Goal: Entertainment & Leisure: Consume media (video, audio)

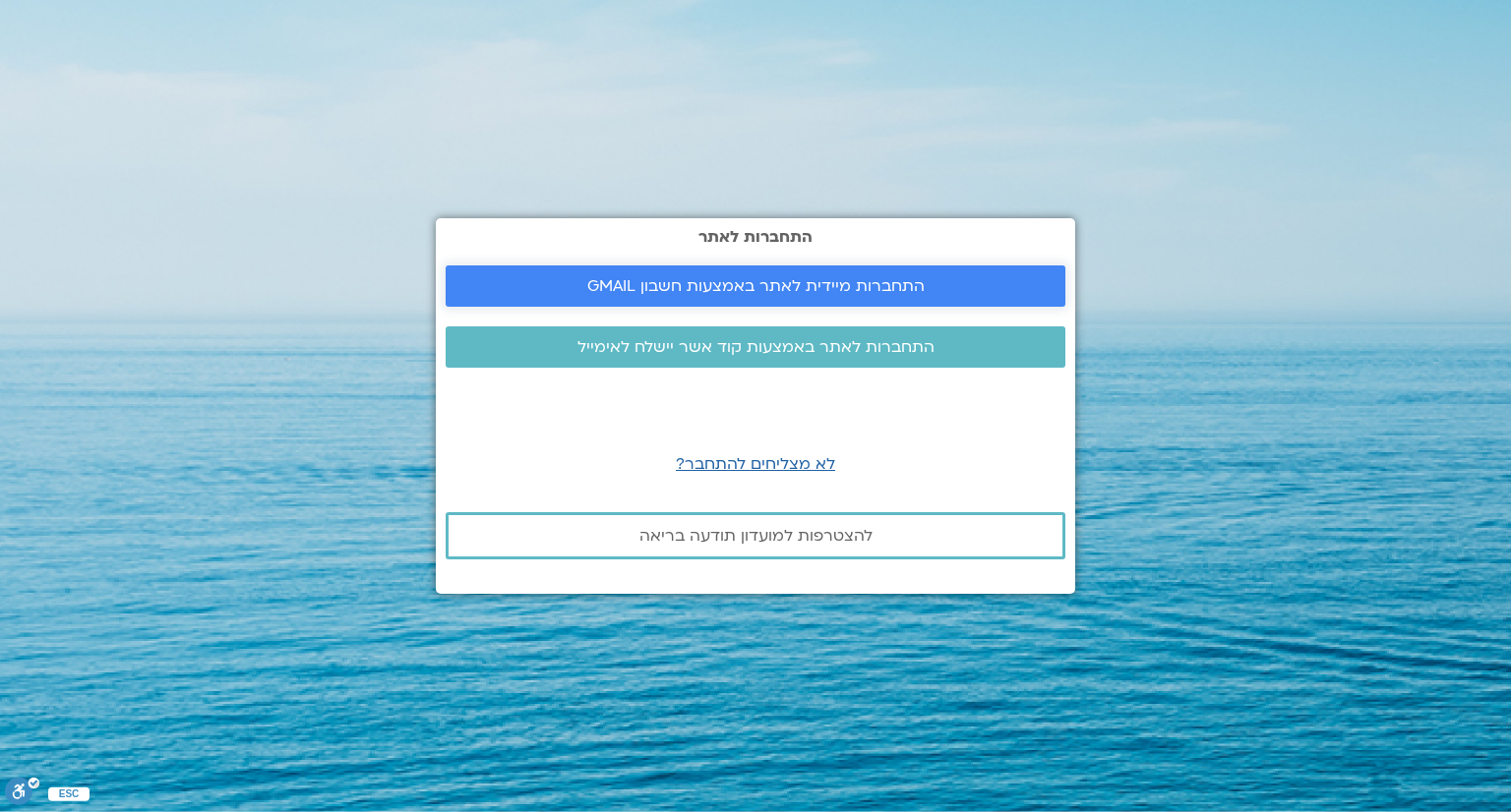
click at [657, 279] on span "התחברות מיידית לאתר באמצעות חשבון GMAIL" at bounding box center [756, 286] width 338 height 18
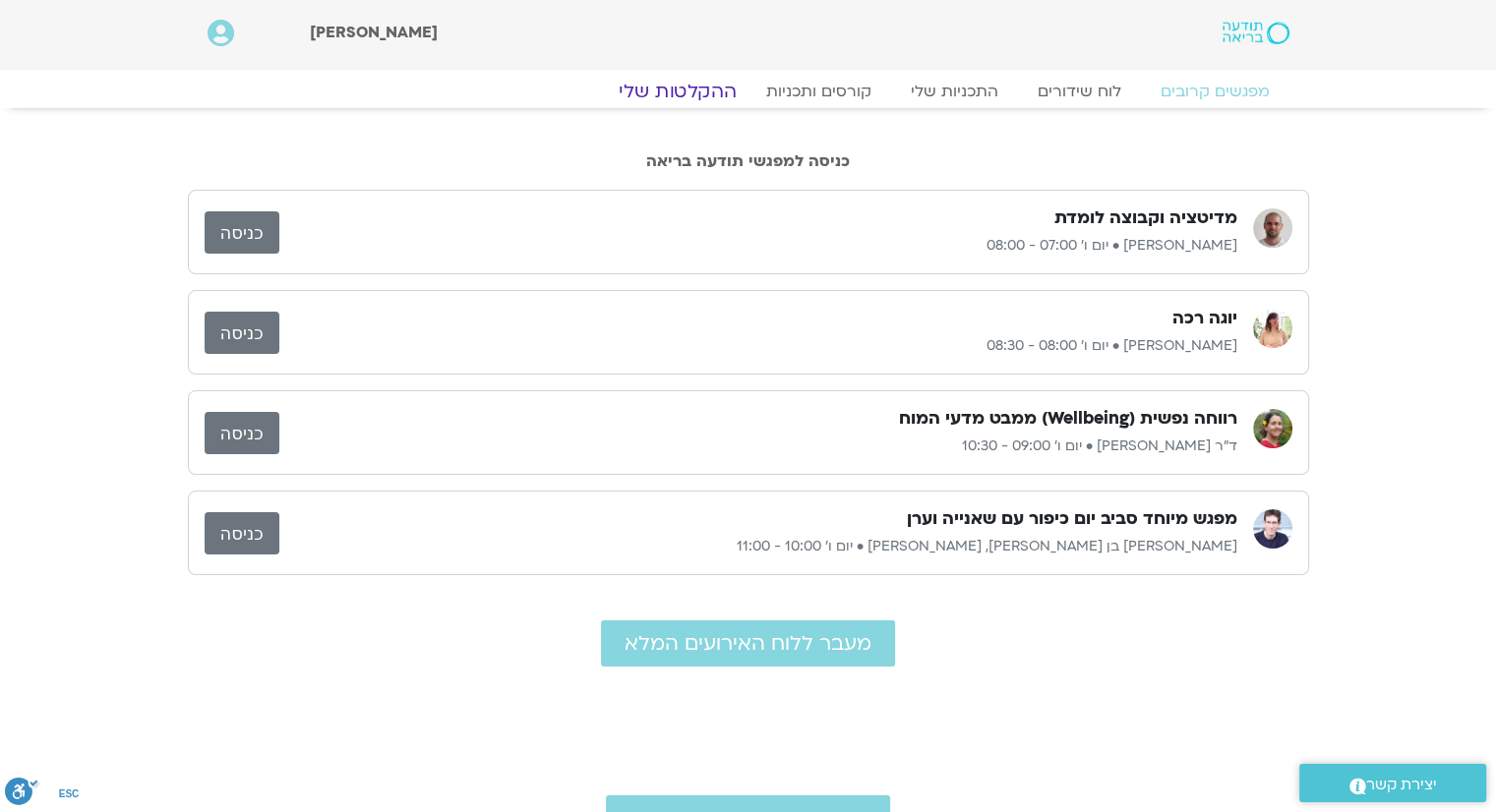
drag, startPoint x: 694, startPoint y: 95, endPoint x: 681, endPoint y: 99, distance: 13.6
click at [681, 99] on link "ההקלטות שלי" at bounding box center [677, 92] width 165 height 24
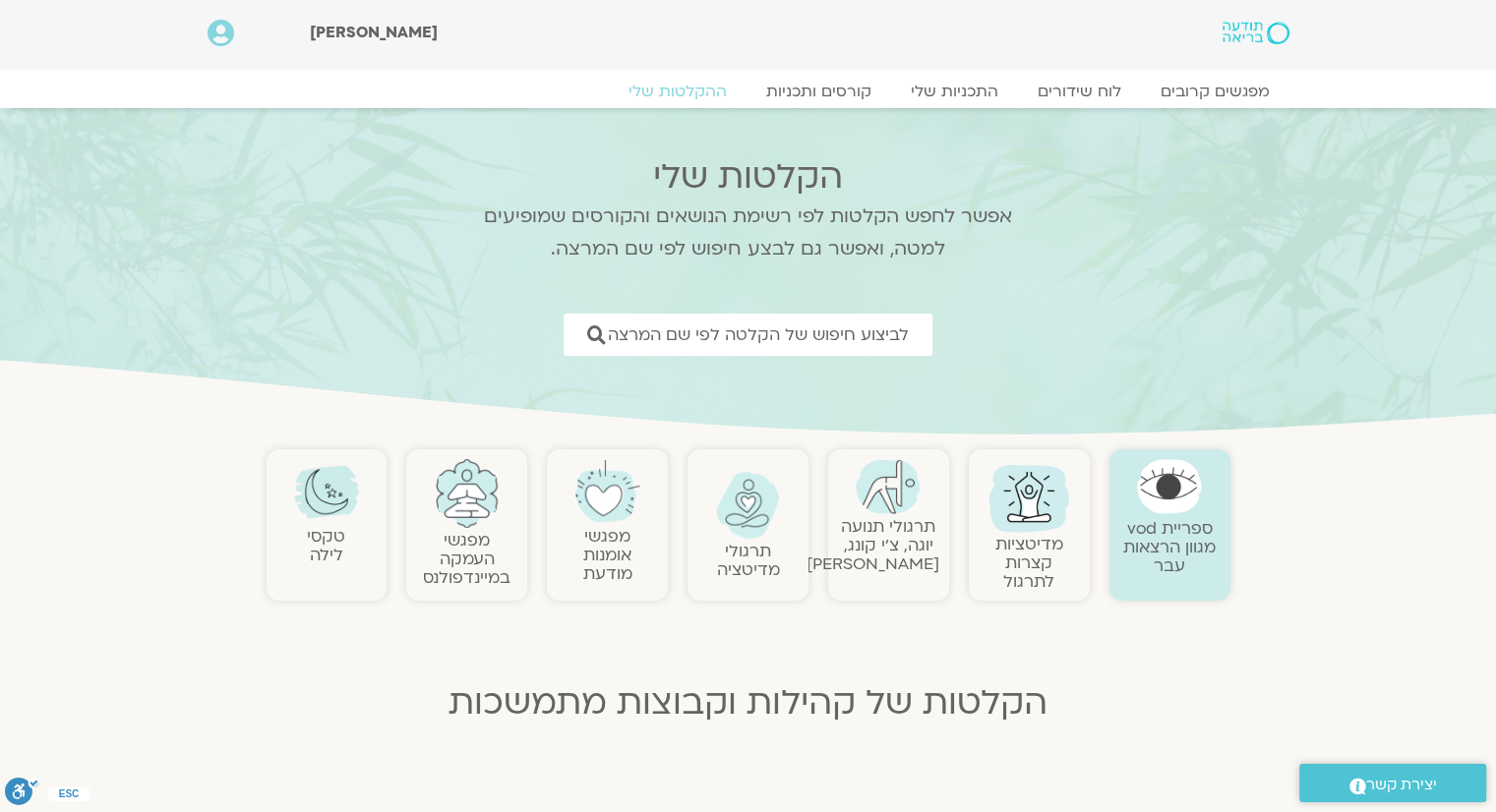
click at [894, 540] on link "תרגולי תנועה יוגה, צ׳י קונג, פלדנקרייז" at bounding box center [872, 545] width 133 height 60
click at [871, 519] on link "תרגולי תנועה יוגה, צ׳י קונג, פלדנקרייז" at bounding box center [872, 545] width 133 height 60
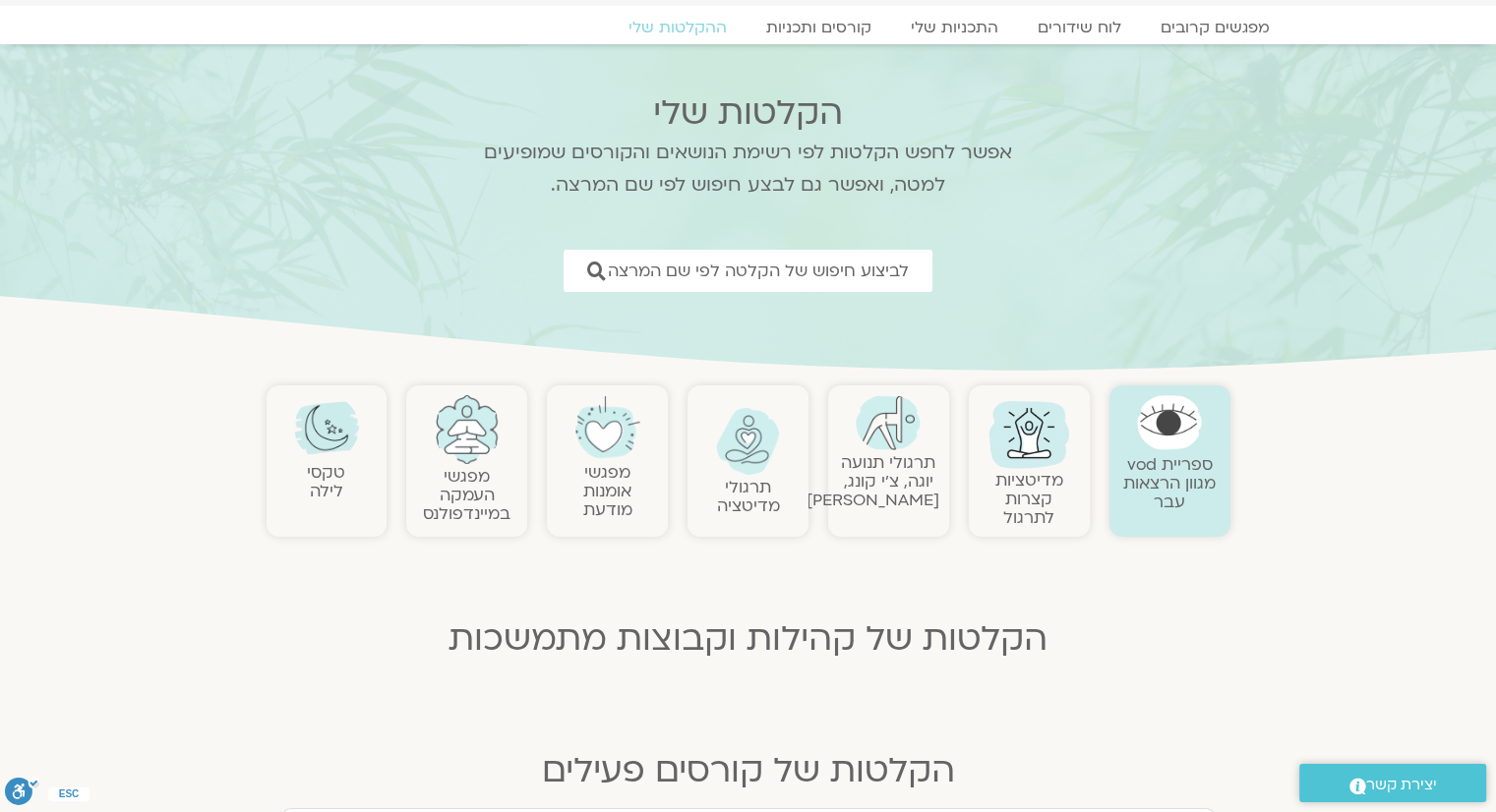
scroll to position [99, 0]
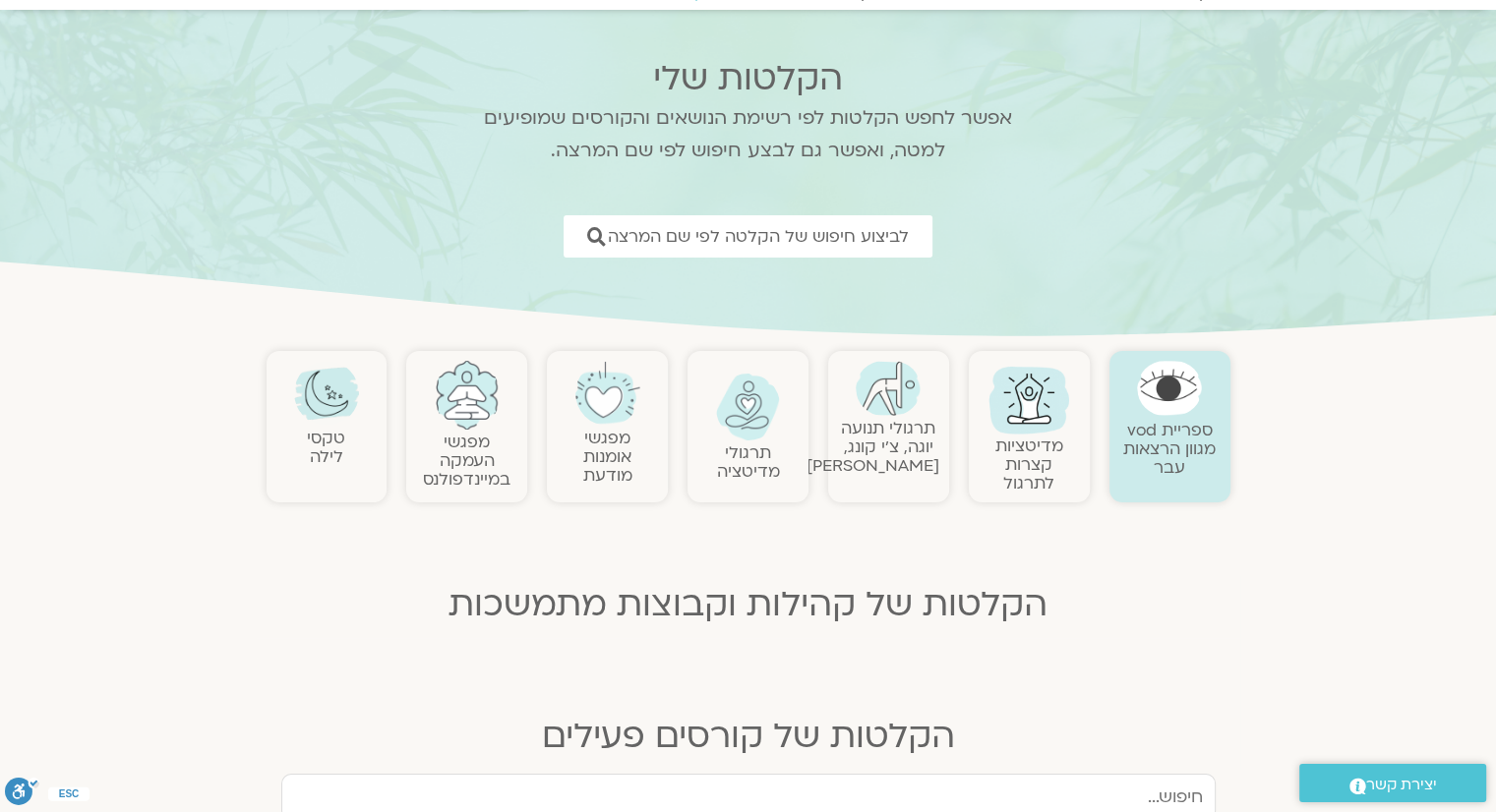
click at [908, 463] on link "תרגולי תנועה יוגה, צ׳י קונג, פלדנקרייז" at bounding box center [872, 447] width 133 height 60
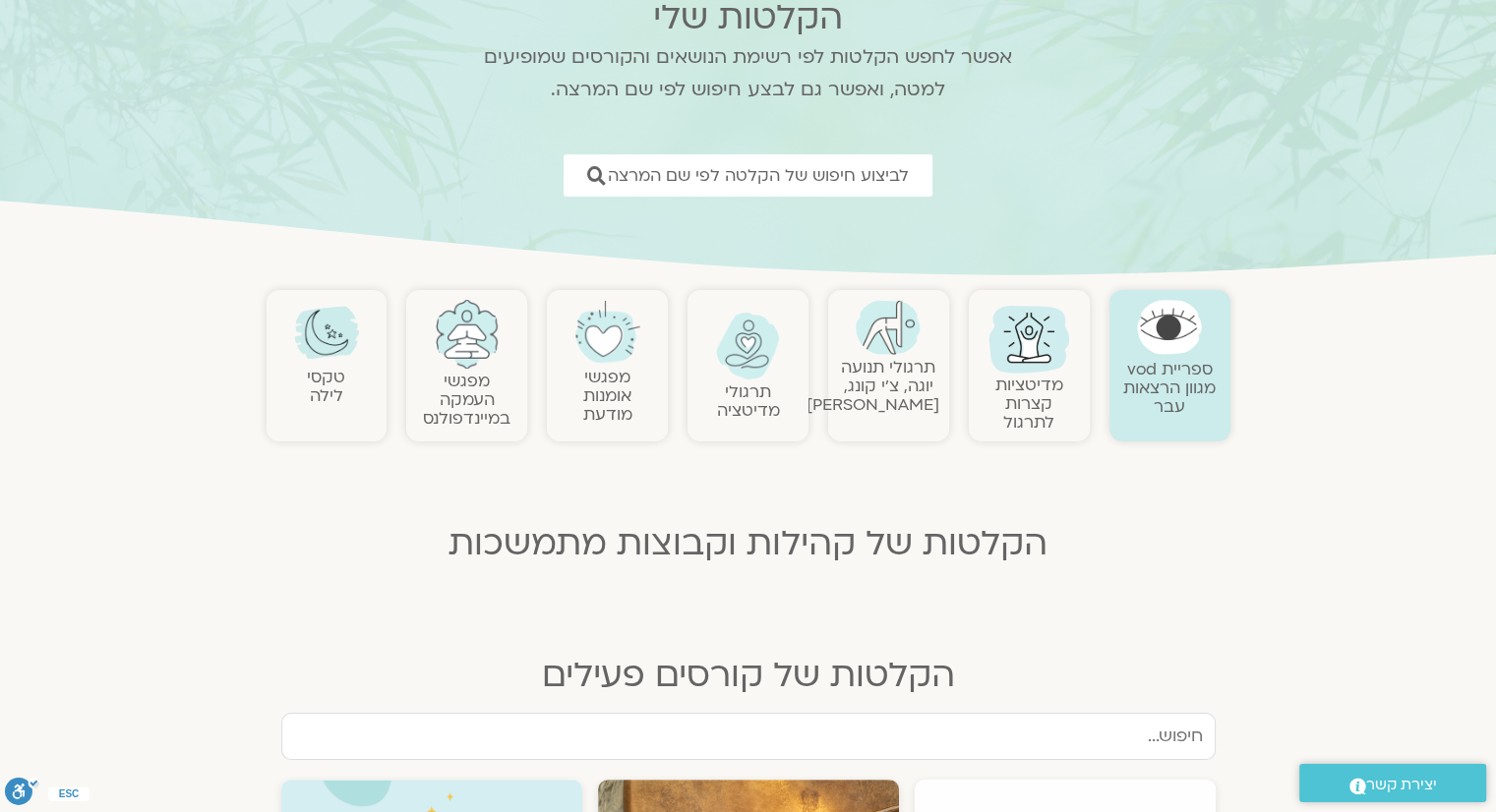
scroll to position [0, 0]
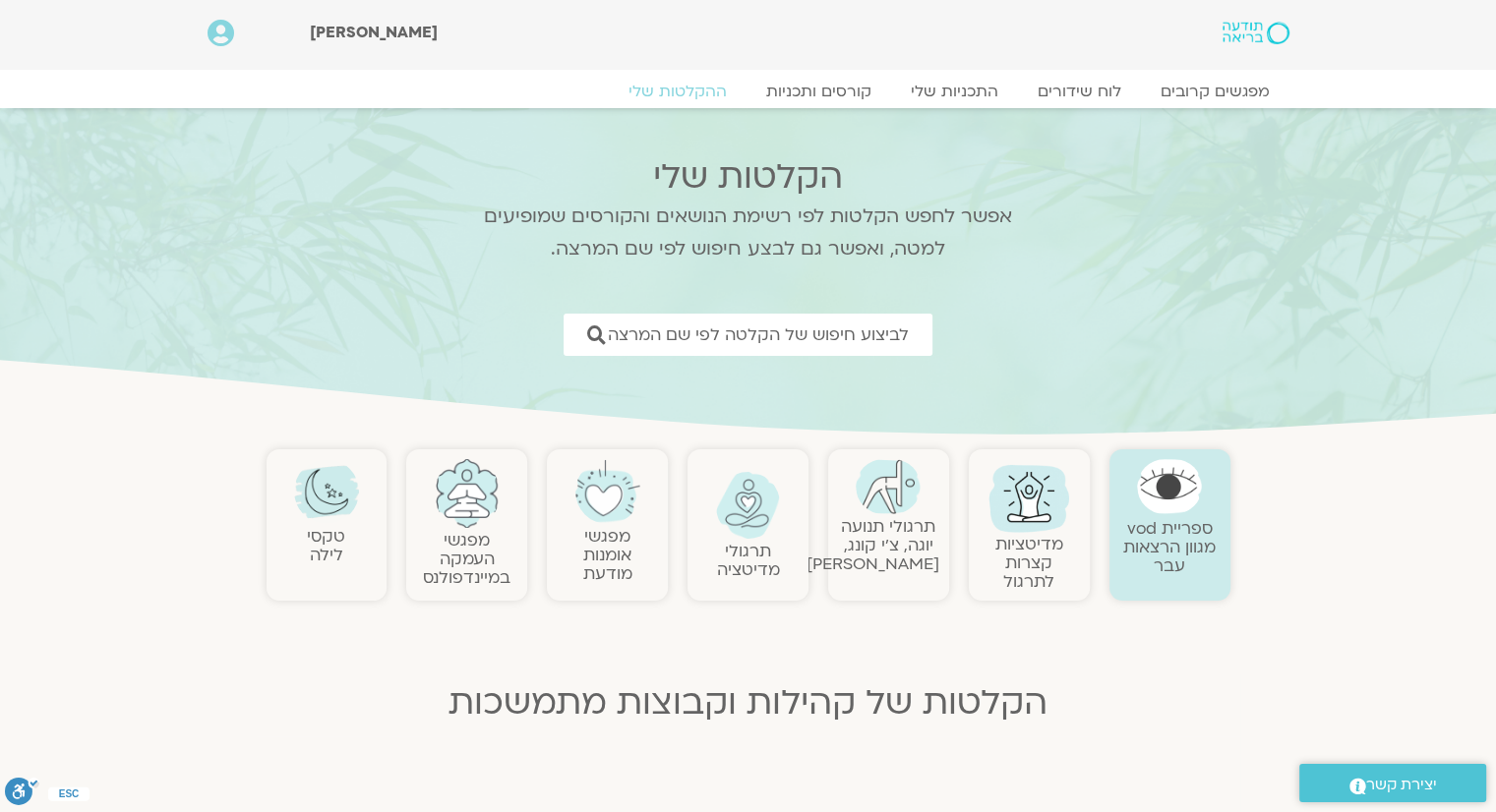
click at [897, 504] on img at bounding box center [888, 487] width 65 height 55
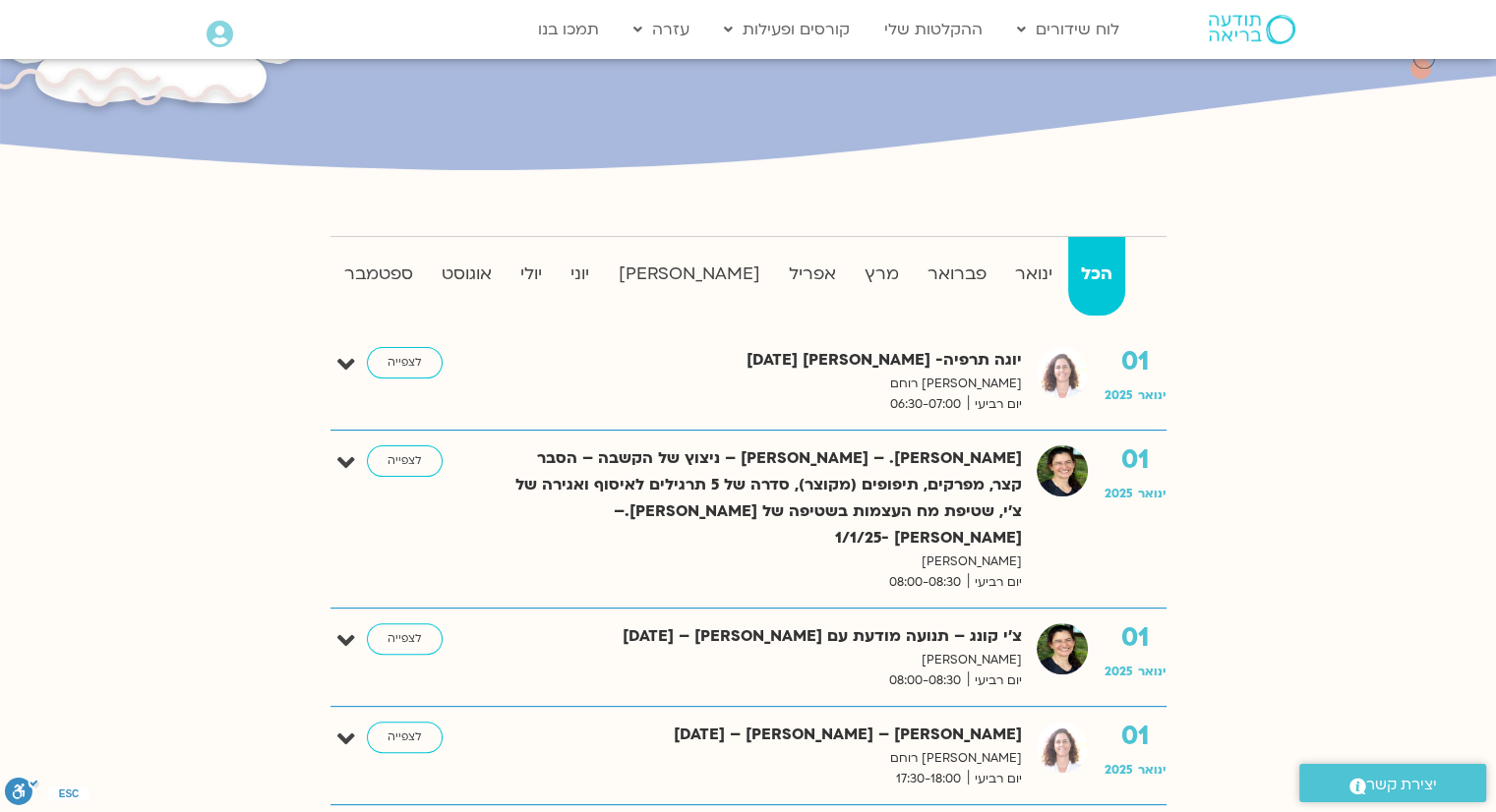
scroll to position [394, 0]
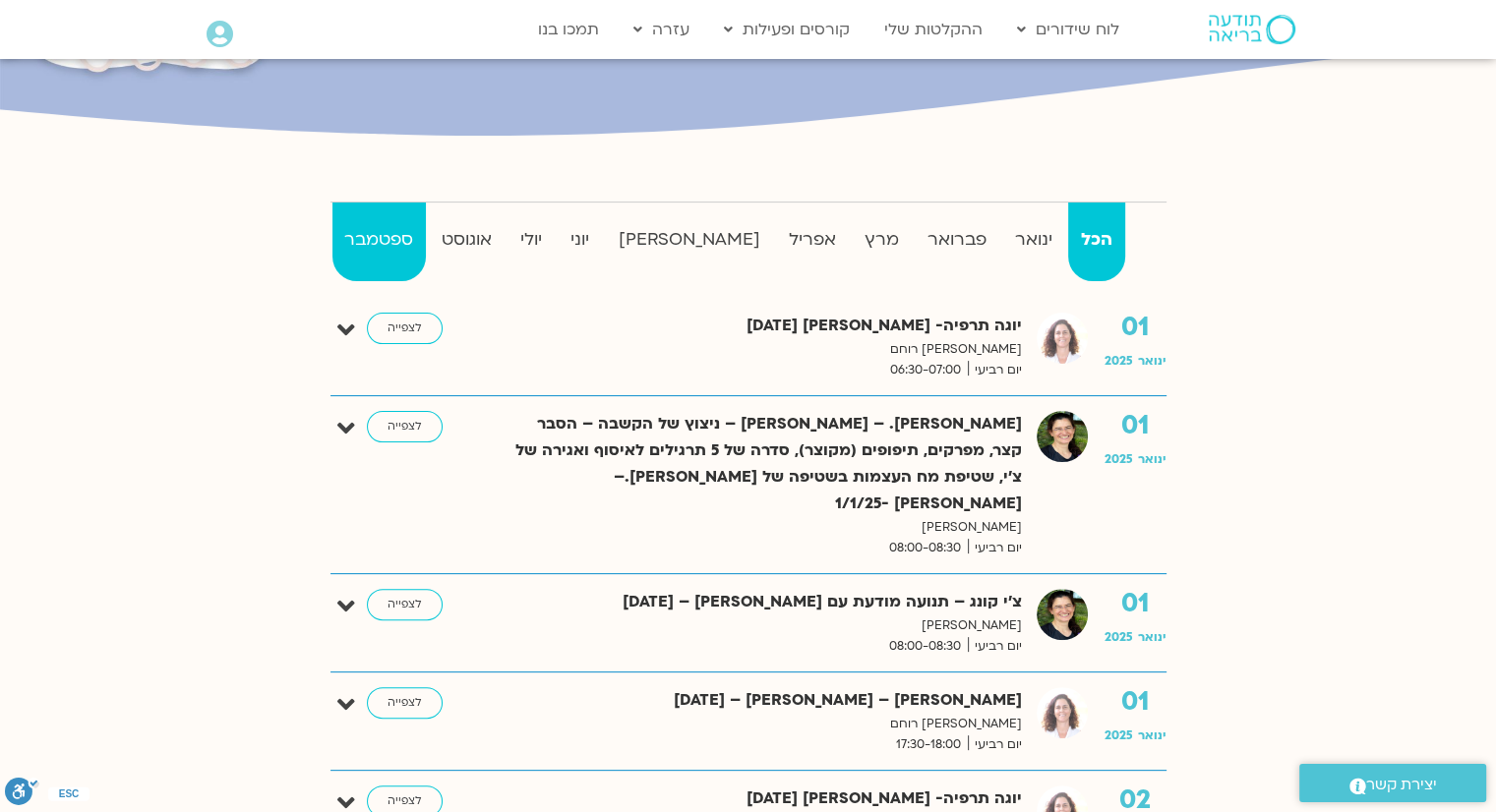
click at [401, 245] on strong "ספטמבר" at bounding box center [379, 240] width 94 height 30
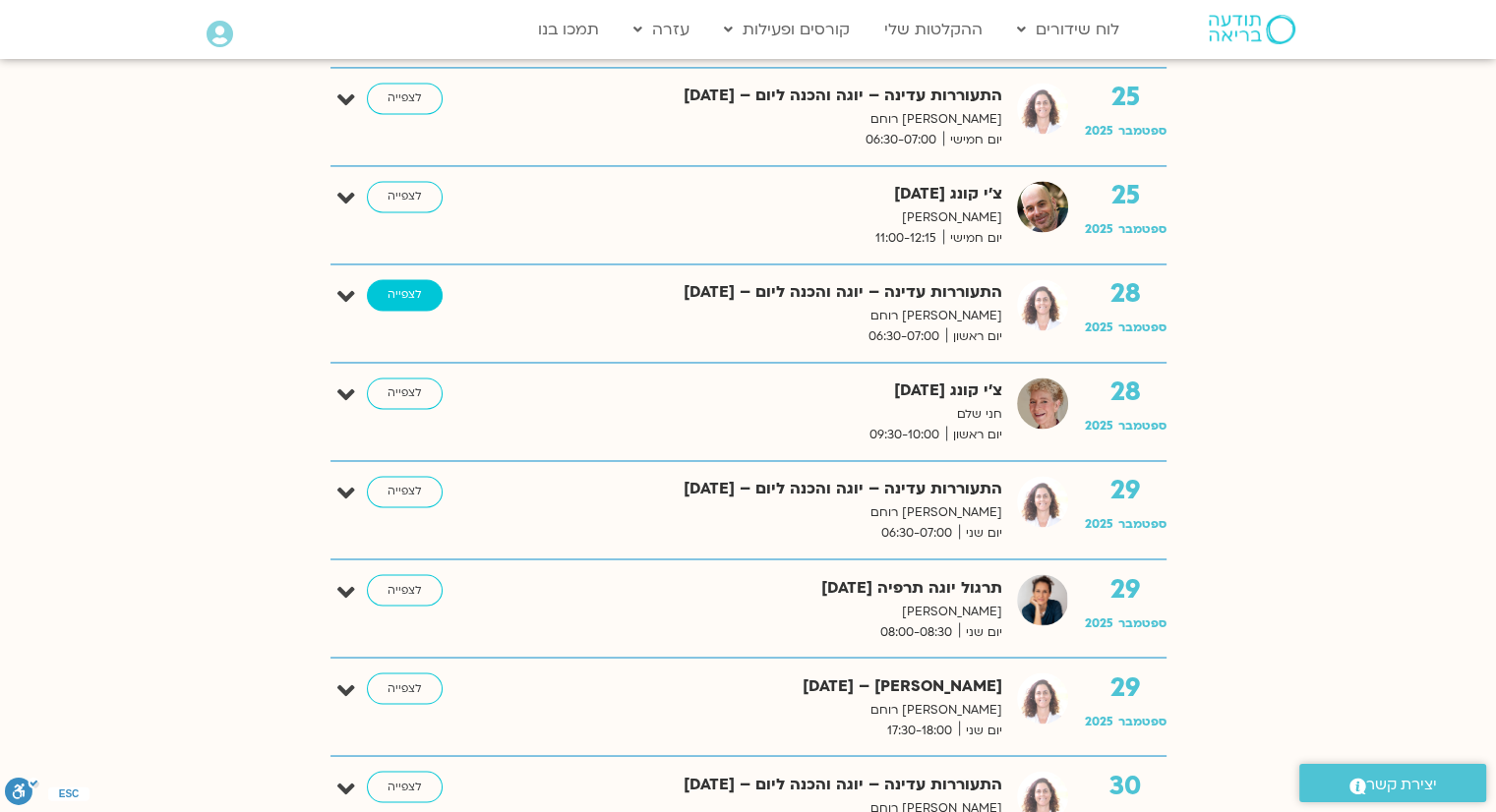
scroll to position [3147, 0]
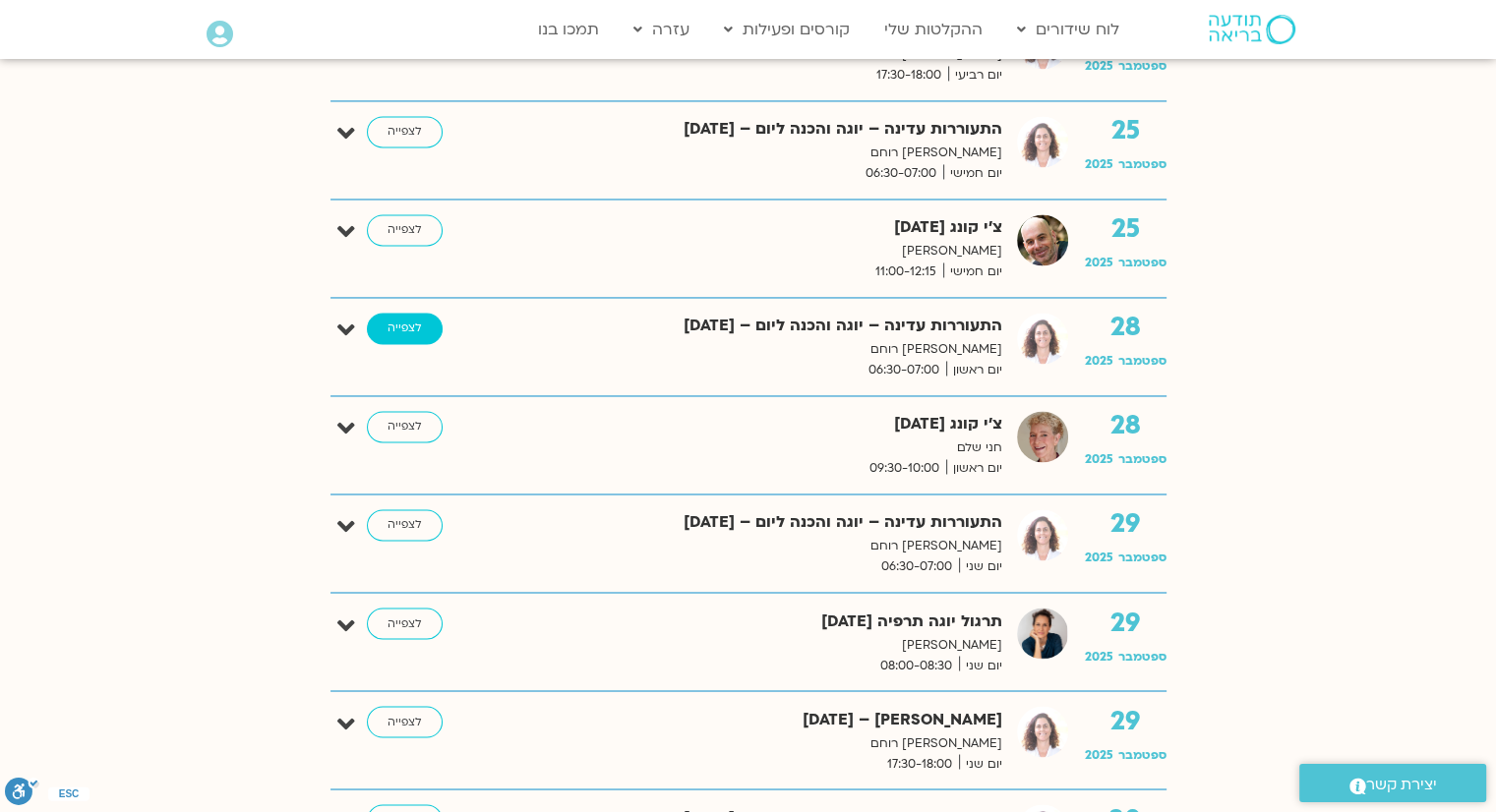
click at [416, 319] on link "לצפייה" at bounding box center [405, 329] width 76 height 32
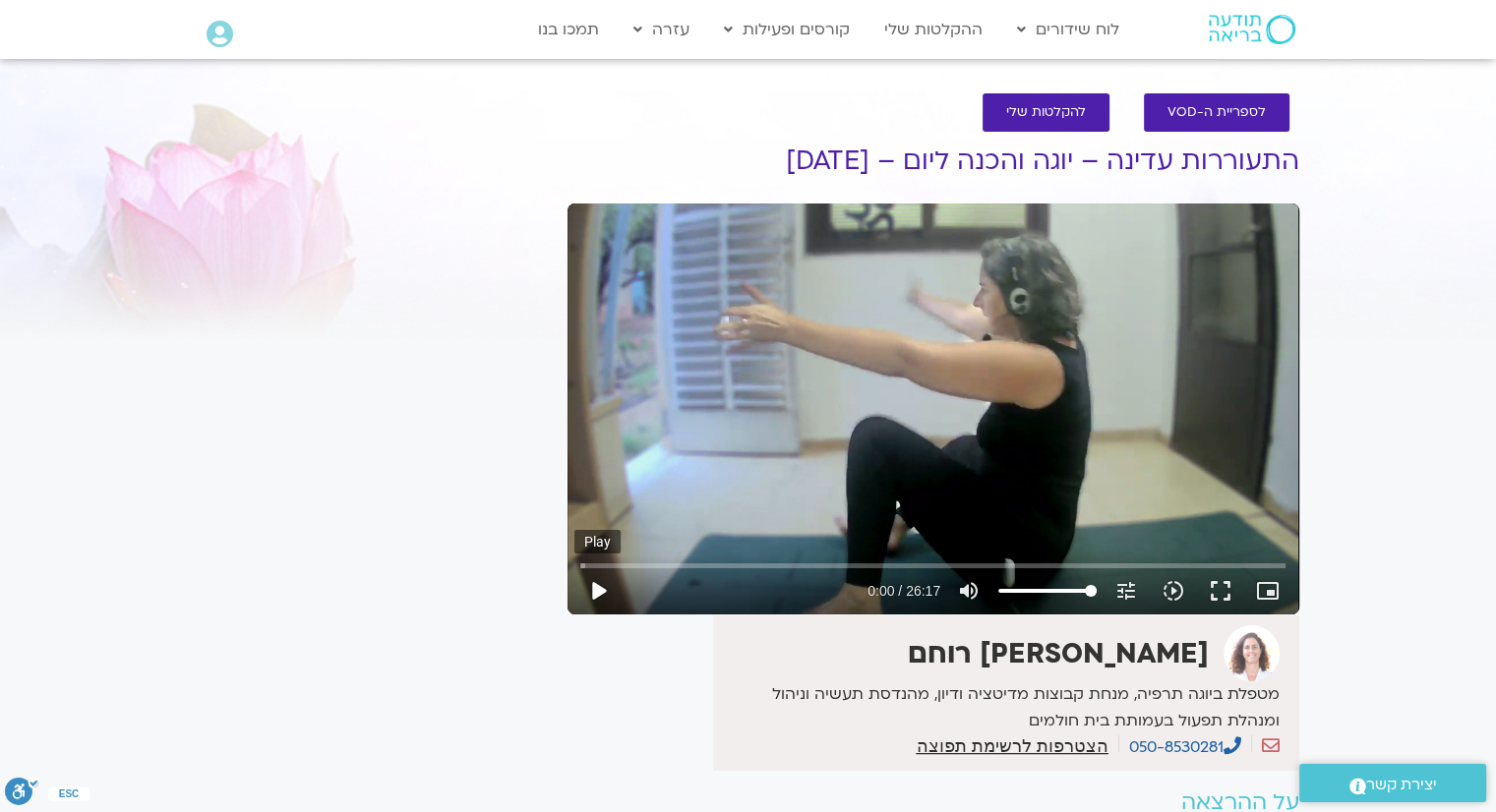
click at [602, 592] on button "play_arrow" at bounding box center [598, 591] width 47 height 47
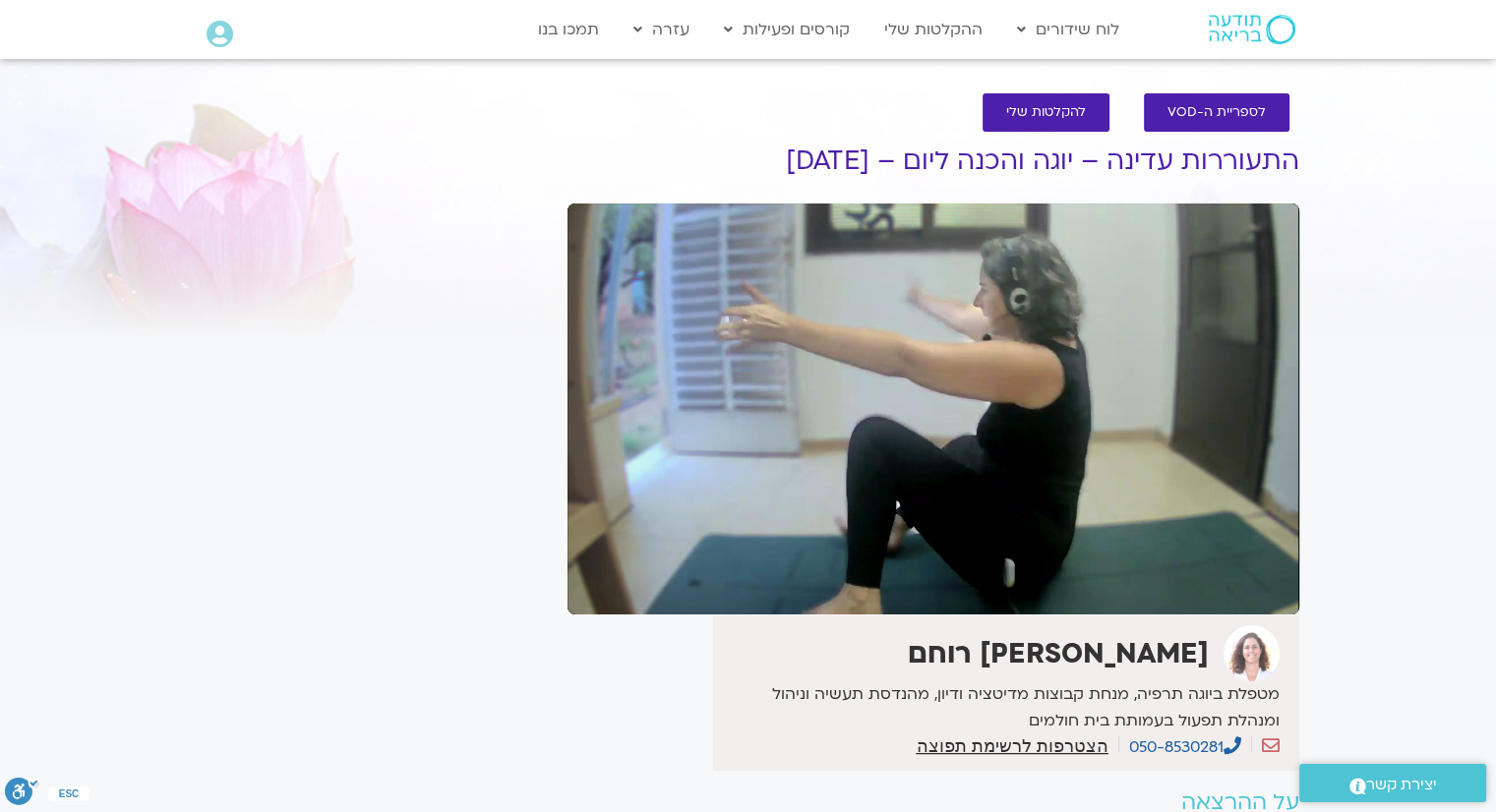
click at [1405, 182] on section "לספריית ה-VOD להקלטות שלי התעוררות עדינה – יוגה והכנה ליום – [DATE] אורנה סמלסו…" at bounding box center [748, 497] width 1496 height 847
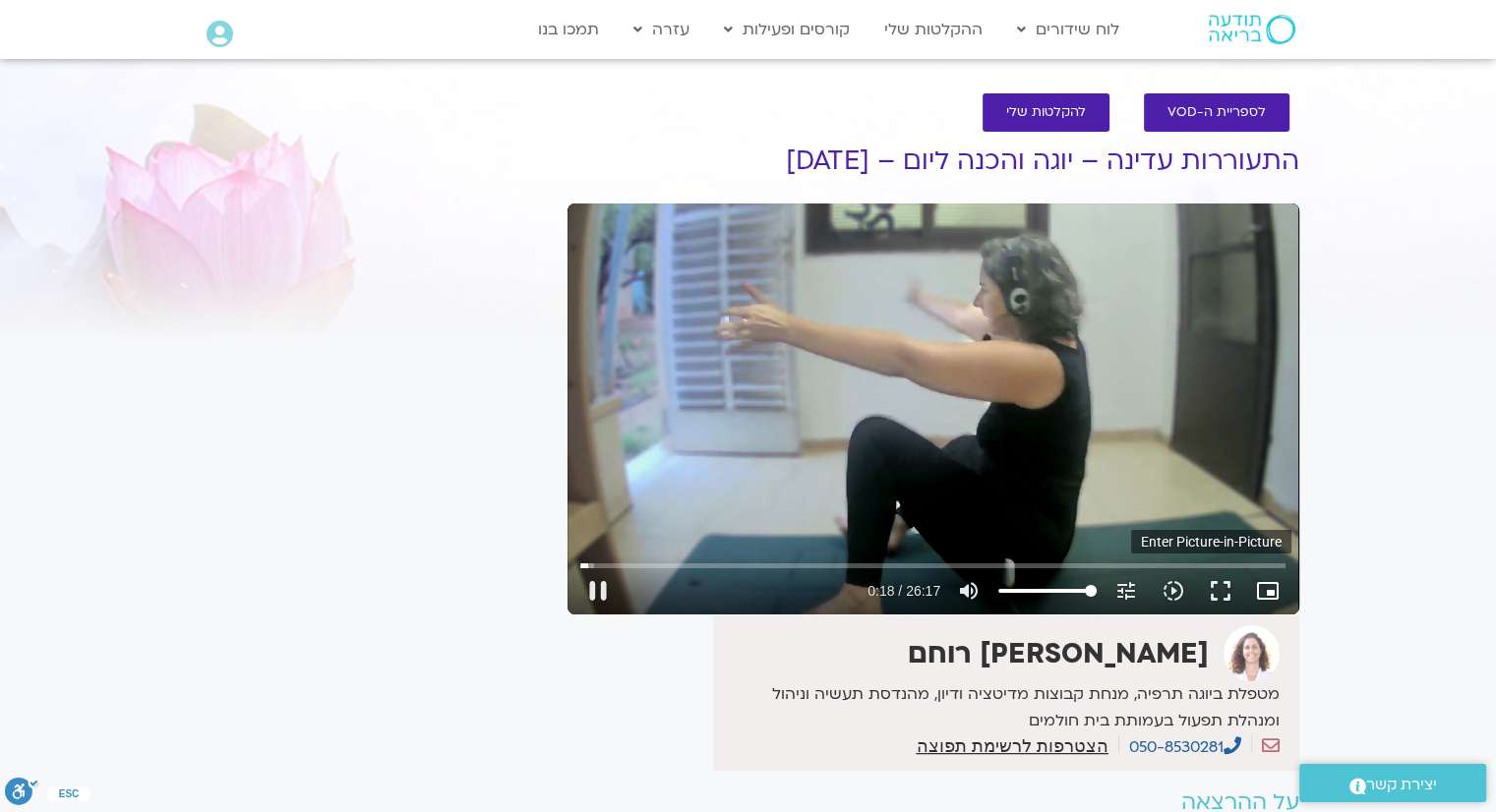
type input "18.302852"
click at [1267, 596] on icon "picture_in_picture_alt" at bounding box center [1268, 591] width 24 height 24
click at [1219, 593] on button "fullscreen" at bounding box center [1221, 591] width 47 height 47
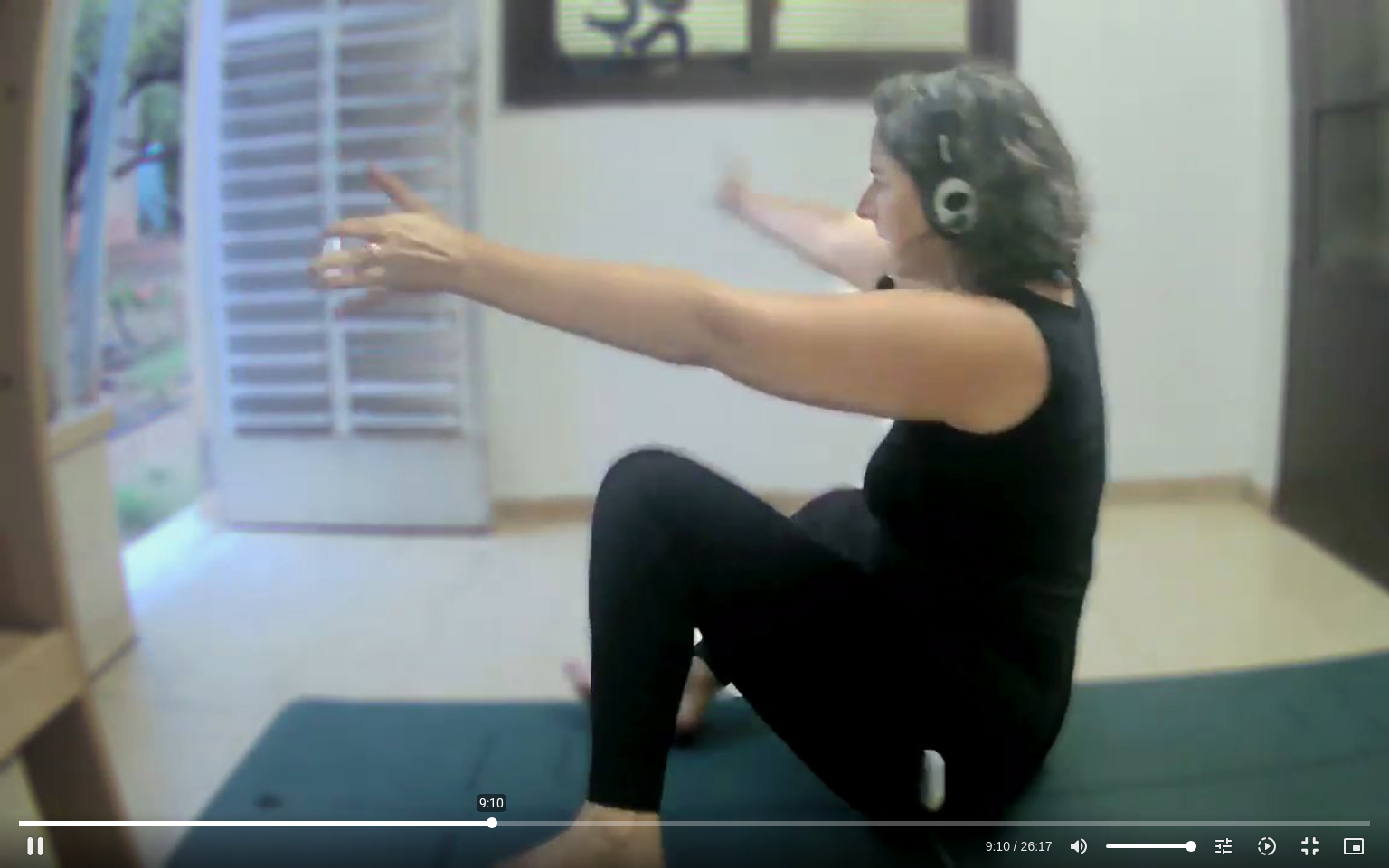
click at [492, 746] on input "Seek" at bounding box center [694, 823] width 1350 height 11
click at [745, 746] on input "Seek" at bounding box center [694, 823] width 1350 height 11
click at [917, 746] on input "Seek" at bounding box center [694, 823] width 1350 height 11
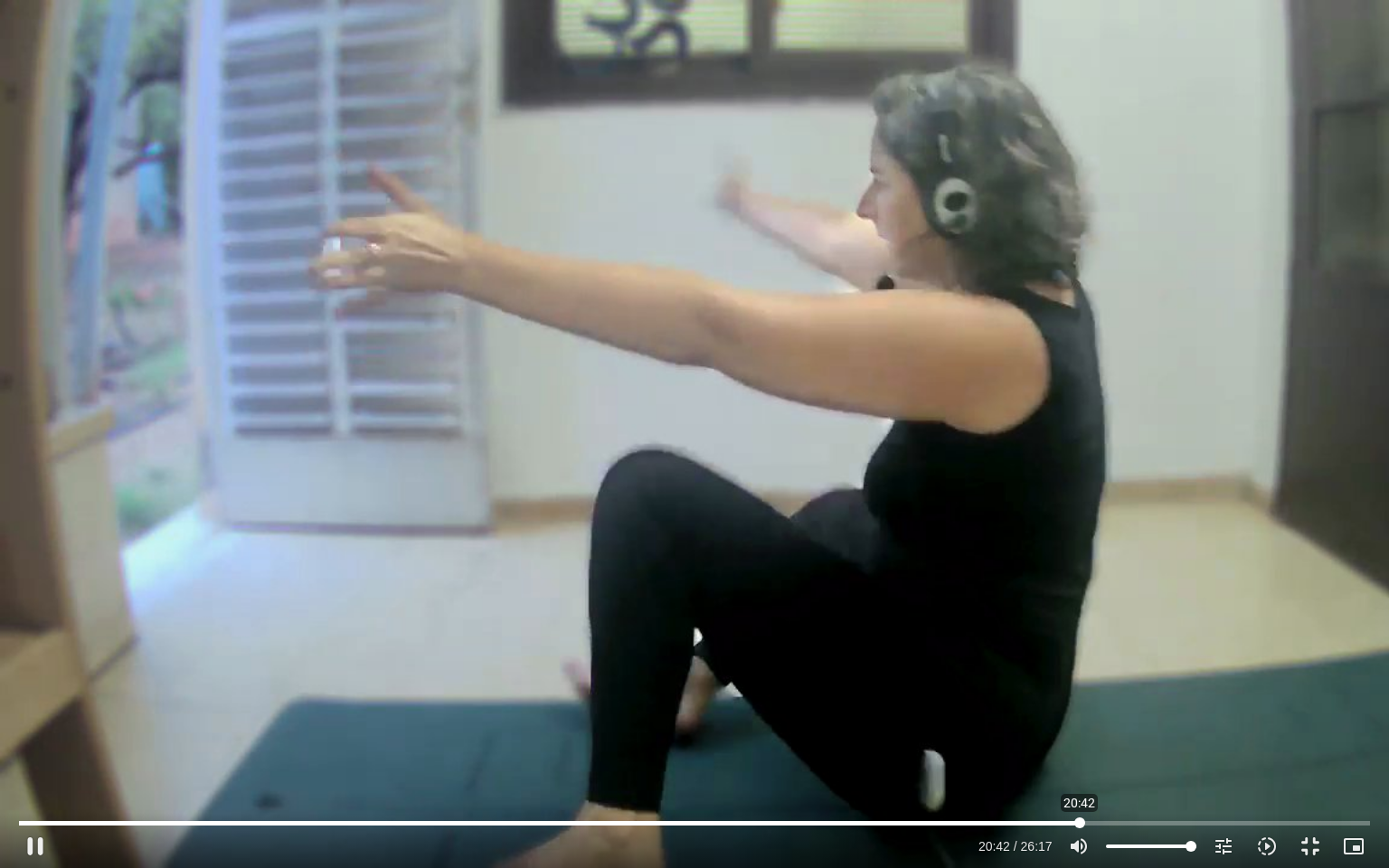
click at [1080, 746] on input "Seek" at bounding box center [694, 823] width 1350 height 11
click at [386, 746] on div at bounding box center [515, 846] width 917 height 44
click at [386, 746] on div "Skip Ad 7:05 pause 20:46 / 26:17 volume_up Mute tune Resolution Auto 720p slow_…" at bounding box center [694, 838] width 1361 height 59
click at [352, 746] on input "Seek" at bounding box center [694, 823] width 1350 height 11
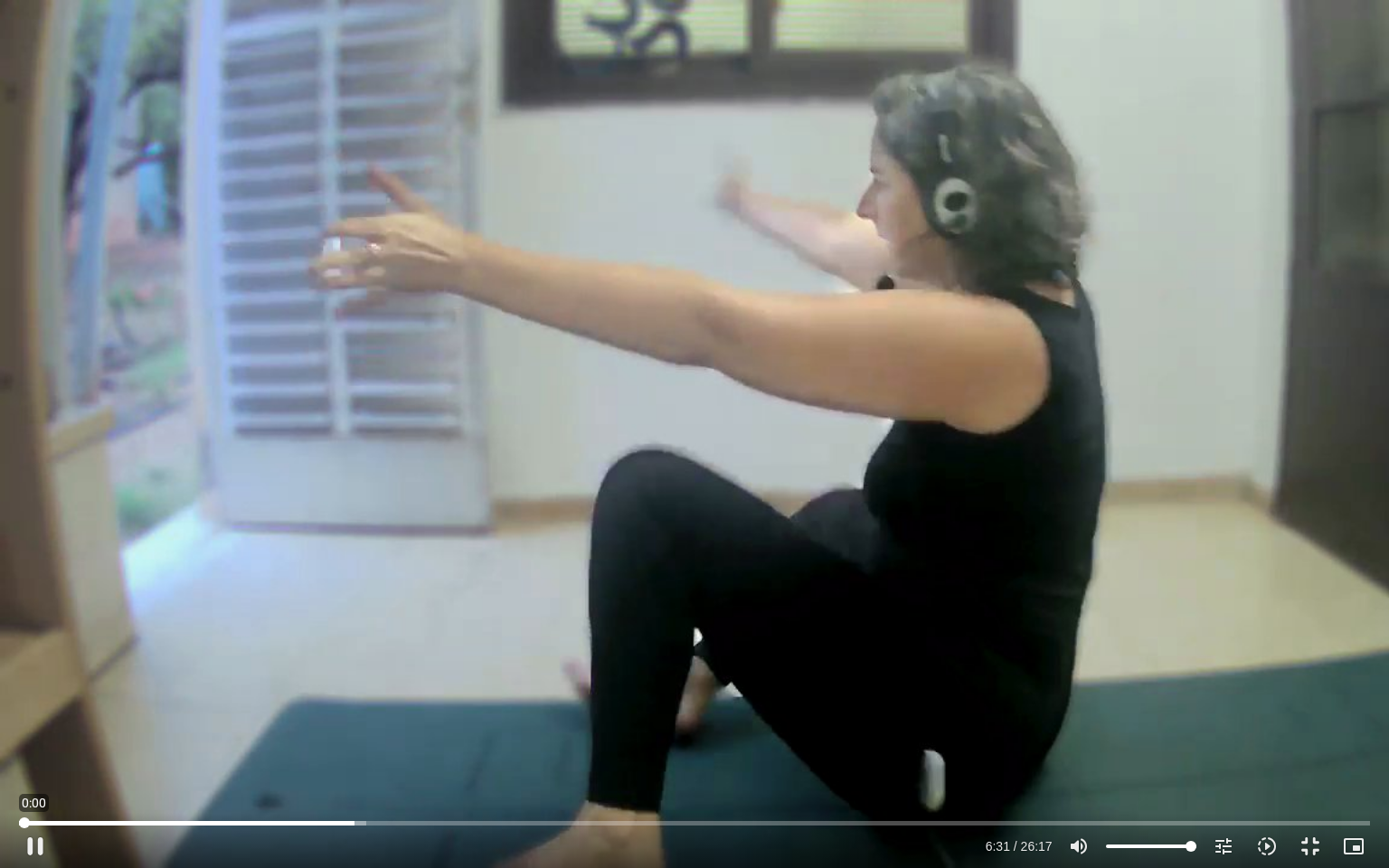
click at [20, 746] on input "Seek" at bounding box center [694, 823] width 1350 height 11
click at [630, 453] on div "Skip Ad 0:00 pause 0:01 / 26:17 volume_up Mute tune Resolution Auto 720p slow_m…" at bounding box center [694, 434] width 1389 height 868
click at [31, 746] on button "play_arrow" at bounding box center [35, 846] width 44 height 44
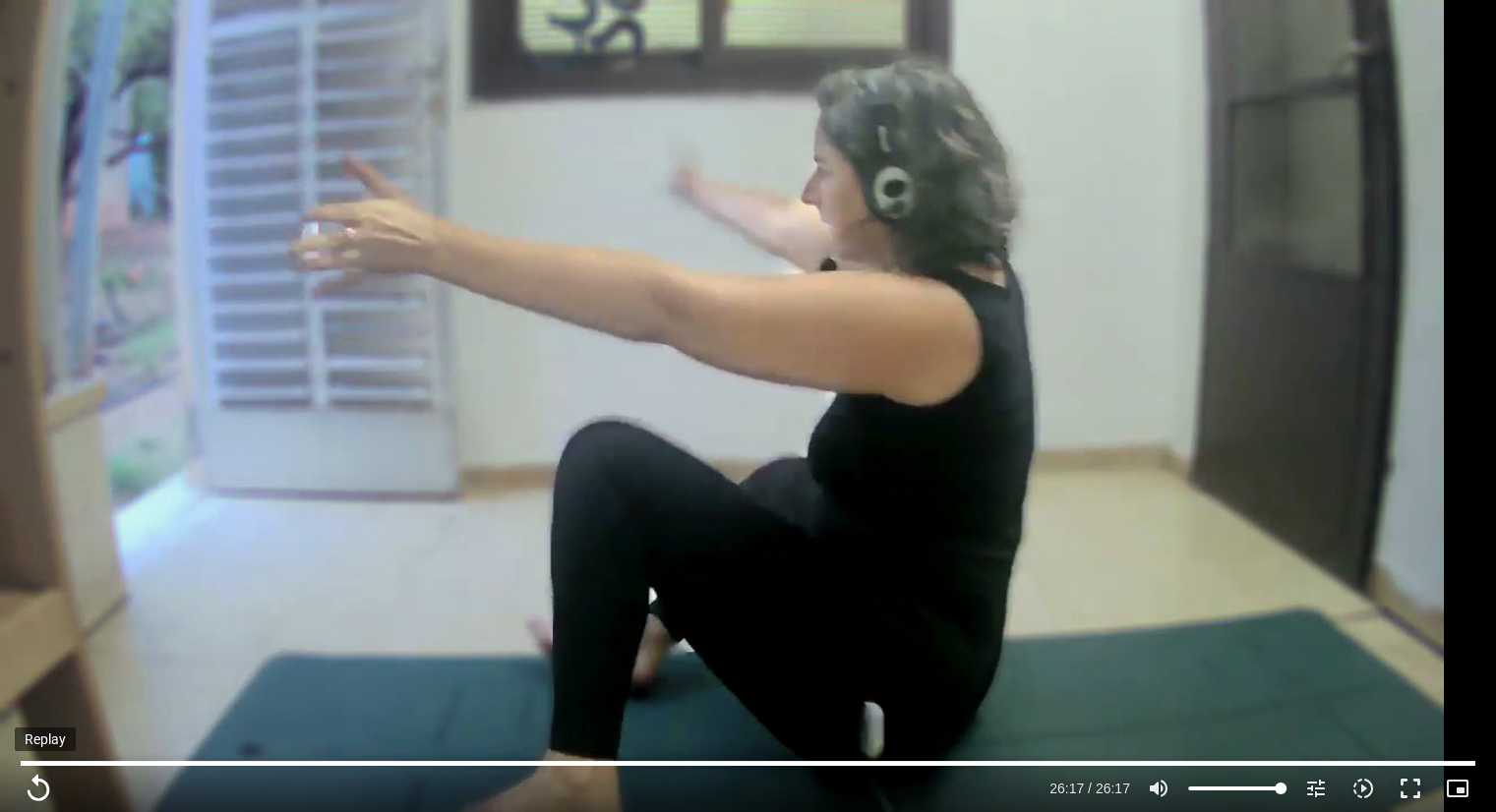
type input "1577.48"
